Goal: Find specific page/section: Find specific page/section

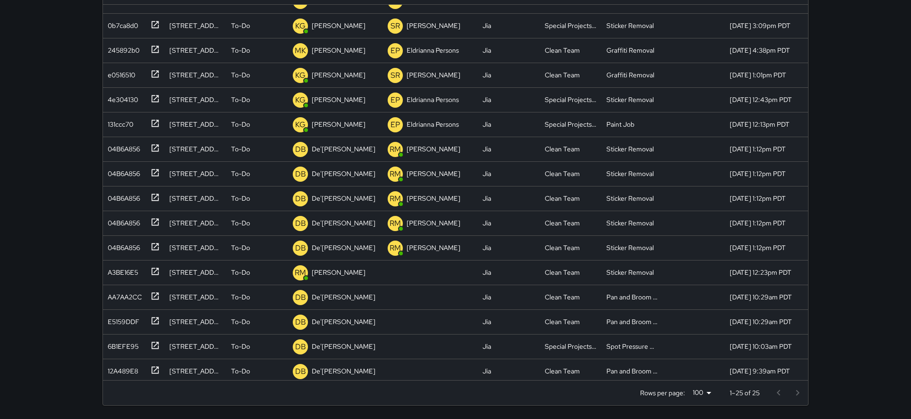
scroll to position [316, 0]
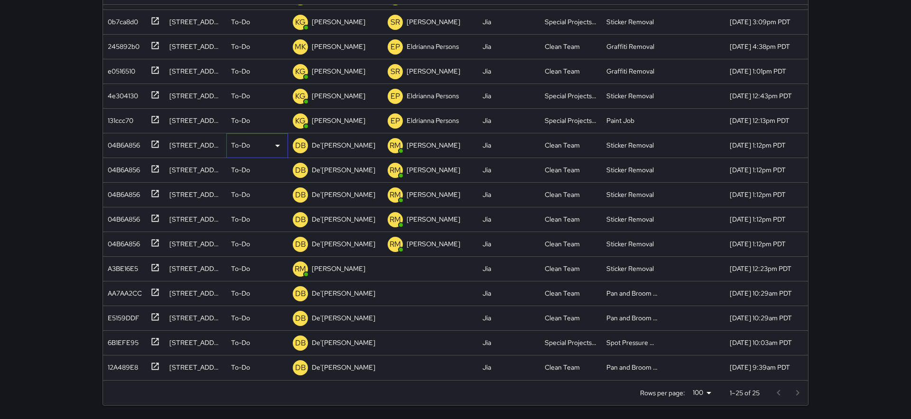
click at [244, 138] on div "To-Do" at bounding box center [257, 145] width 62 height 25
click at [242, 285] on li "Skipped" at bounding box center [257, 287] width 61 height 17
type input "**"
click at [252, 149] on div at bounding box center [455, 209] width 911 height 419
click at [247, 141] on div at bounding box center [455, 209] width 911 height 419
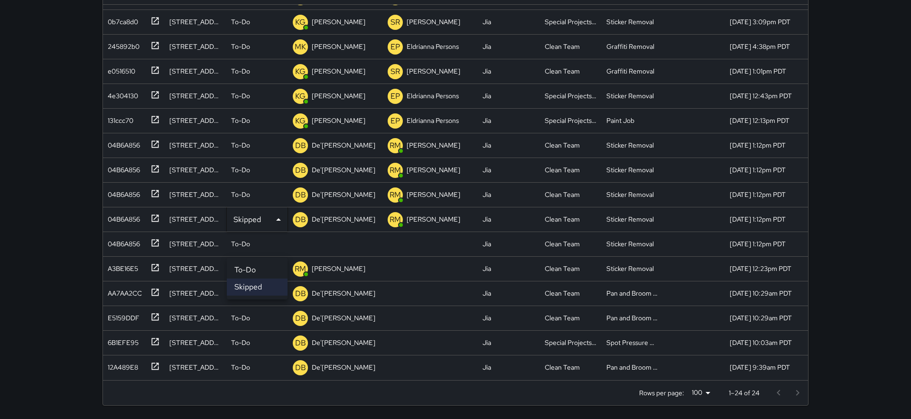
click at [254, 285] on li "Skipped" at bounding box center [257, 287] width 61 height 17
click at [259, 190] on div at bounding box center [455, 209] width 911 height 419
click at [242, 229] on div at bounding box center [455, 209] width 911 height 419
click at [245, 221] on div at bounding box center [455, 209] width 911 height 419
click at [254, 269] on li "To-Do" at bounding box center [257, 269] width 61 height 17
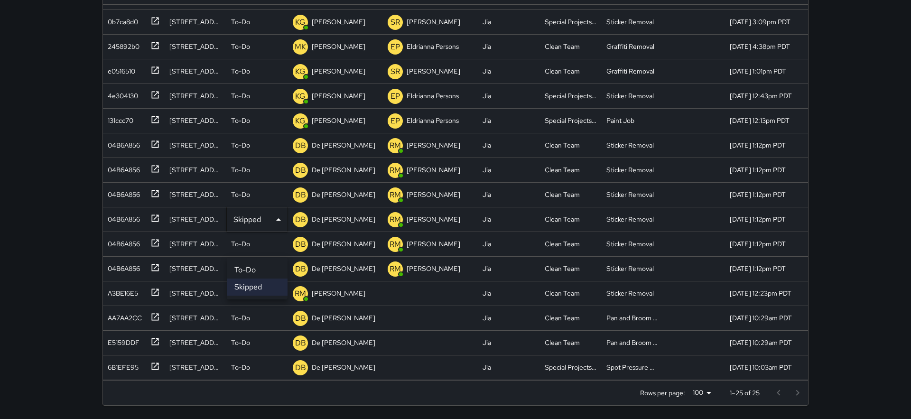
click at [258, 285] on li "Skipped" at bounding box center [257, 287] width 61 height 17
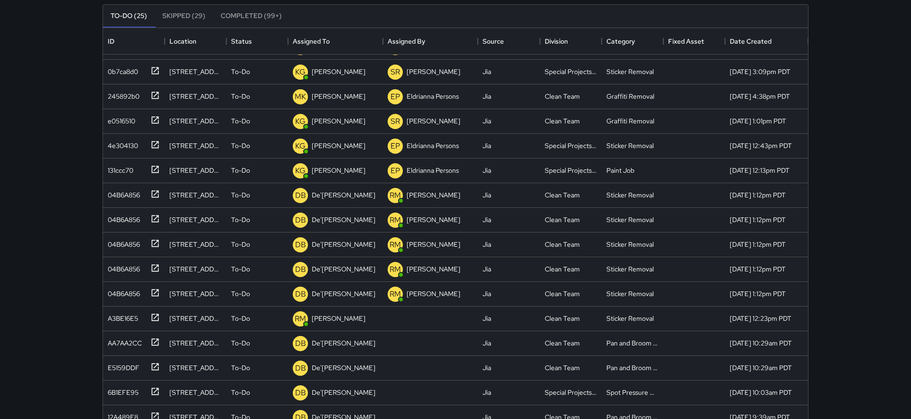
scroll to position [93, 0]
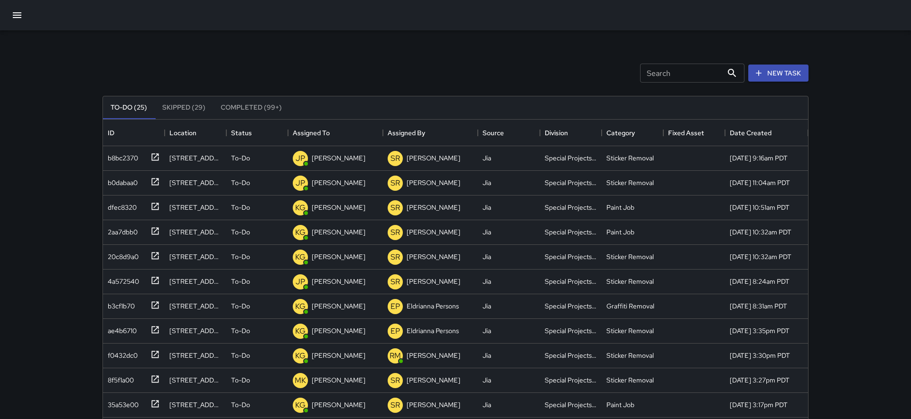
scroll to position [0, 0]
click at [18, 13] on icon "button" at bounding box center [16, 14] width 11 height 11
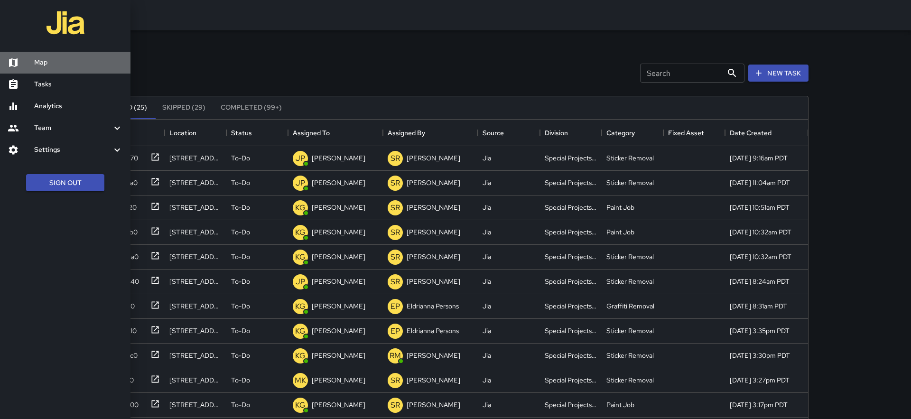
click at [55, 60] on h6 "Map" at bounding box center [78, 62] width 89 height 10
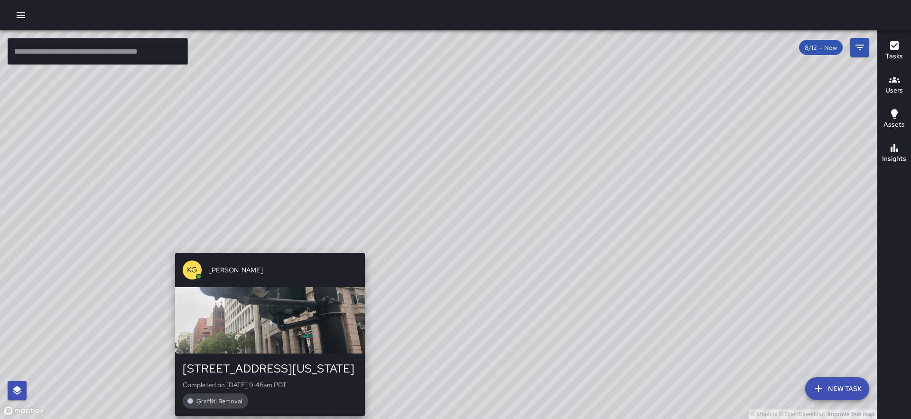
click at [267, 248] on div "© Mapbox © OpenStreetMap Improve this map KG Keonte Gibson 580 California Stree…" at bounding box center [438, 224] width 877 height 389
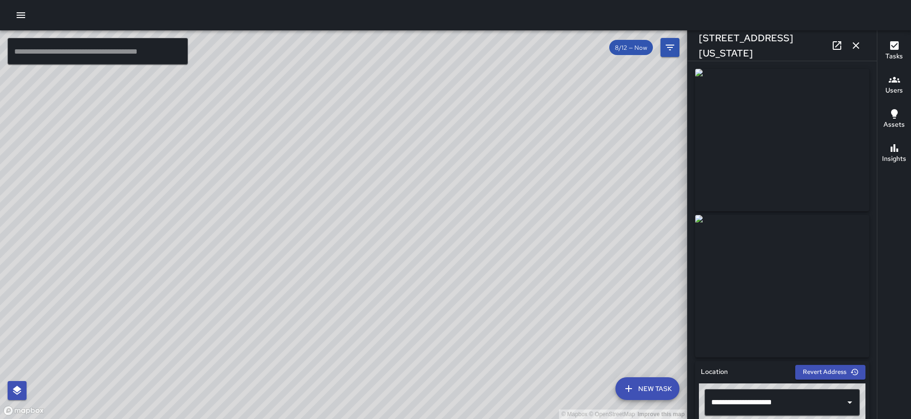
drag, startPoint x: 335, startPoint y: 283, endPoint x: 262, endPoint y: 127, distance: 172.8
click at [262, 127] on div "© Mapbox © OpenStreetMap Improve this map" at bounding box center [343, 224] width 687 height 389
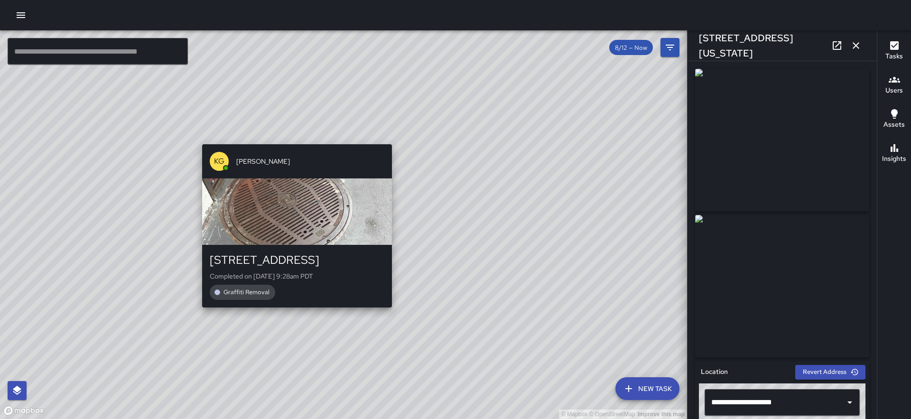
click at [293, 311] on div "© Mapbox © OpenStreetMap Improve this map KG Keonte Gibson 318 Kearny Street Co…" at bounding box center [343, 224] width 687 height 389
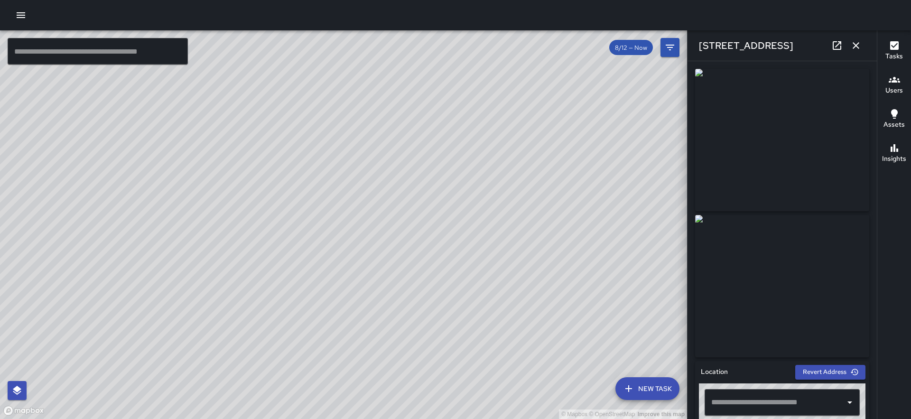
type input "**********"
click at [351, 276] on div "© Mapbox © OpenStreetMap Improve this map FV Francisco Villalta 311 Kearny Stre…" at bounding box center [343, 224] width 687 height 389
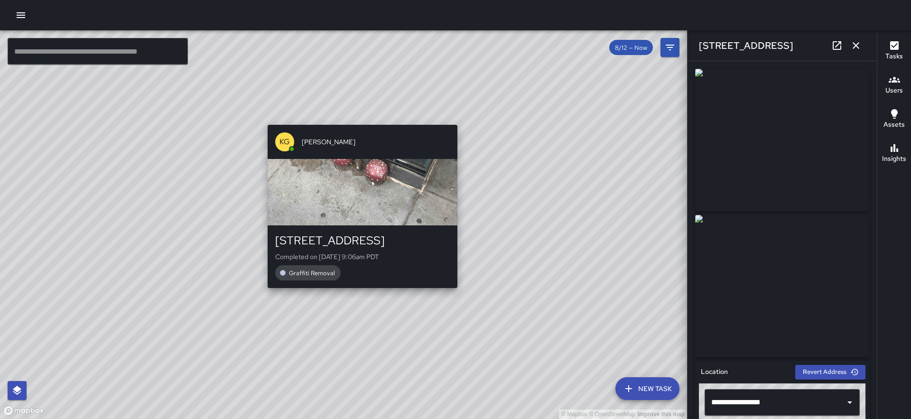
click at [361, 293] on div "© Mapbox © OpenStreetMap Improve this map KG Keonte Gibson 240 Kearny Street Co…" at bounding box center [343, 224] width 687 height 389
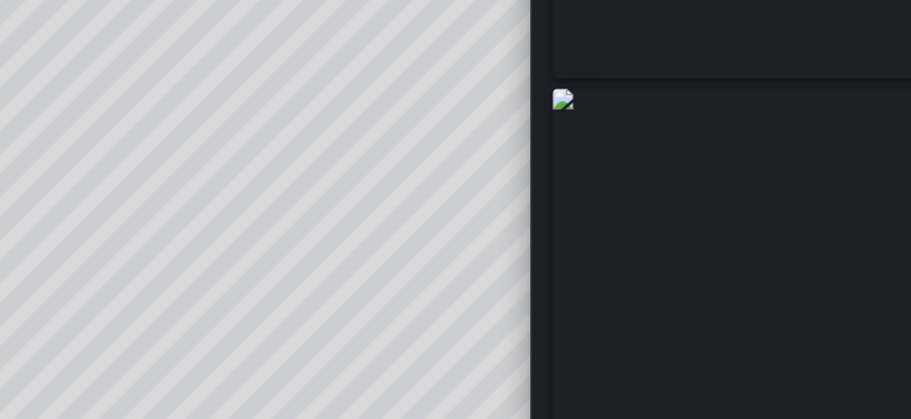
scroll to position [117, 0]
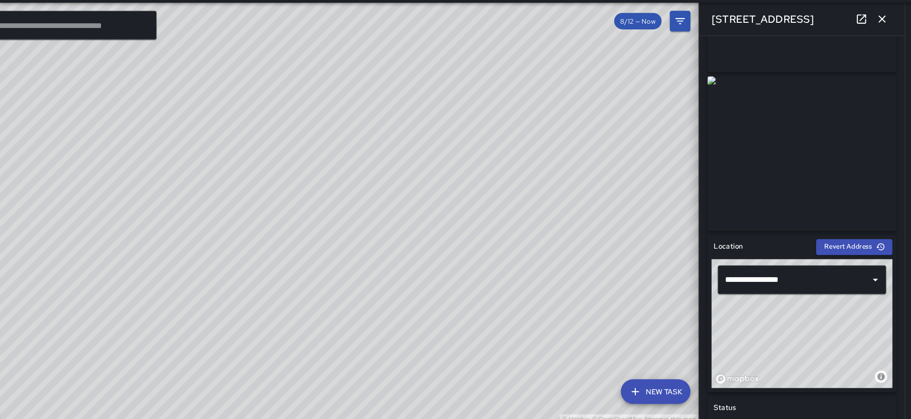
click at [452, 216] on div "© Mapbox © OpenStreetMap Improve this map FV Francisco Villalta 240 Kearny Stre…" at bounding box center [343, 224] width 687 height 389
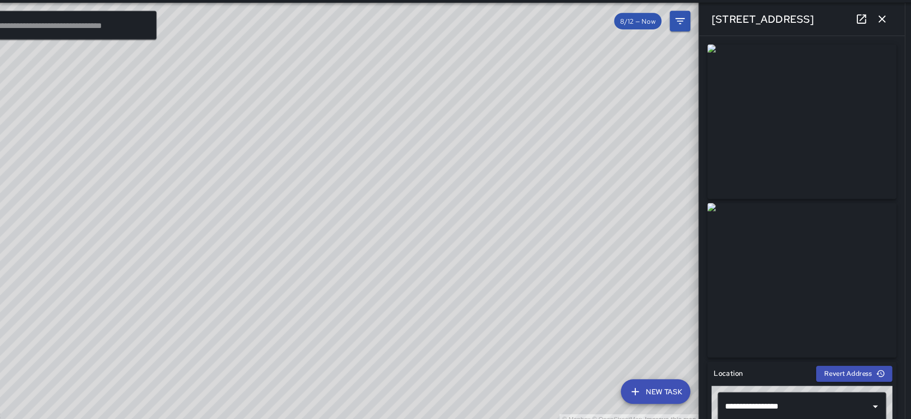
drag, startPoint x: 528, startPoint y: 274, endPoint x: 351, endPoint y: 237, distance: 180.2
click at [351, 237] on div "© Mapbox © OpenStreetMap Improve this map" at bounding box center [343, 224] width 687 height 389
click at [863, 44] on button "button" at bounding box center [855, 45] width 19 height 19
